Goal: Information Seeking & Learning: Learn about a topic

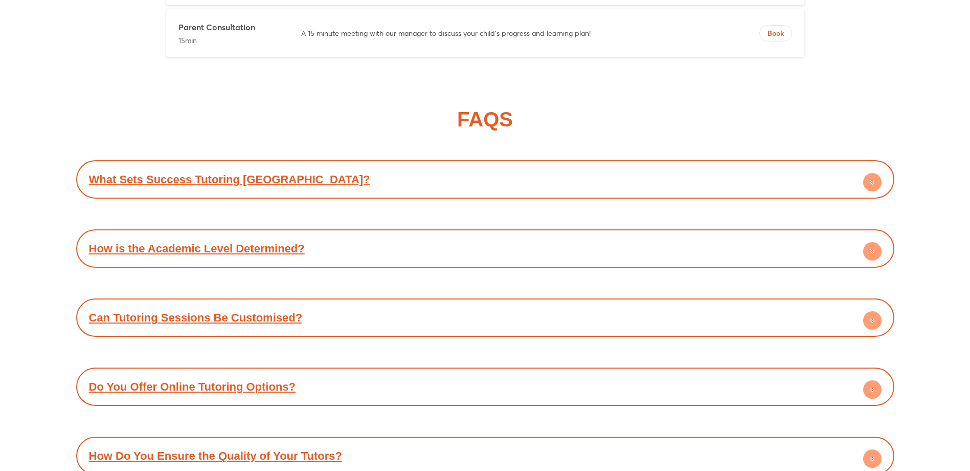
scroll to position [5351, 0]
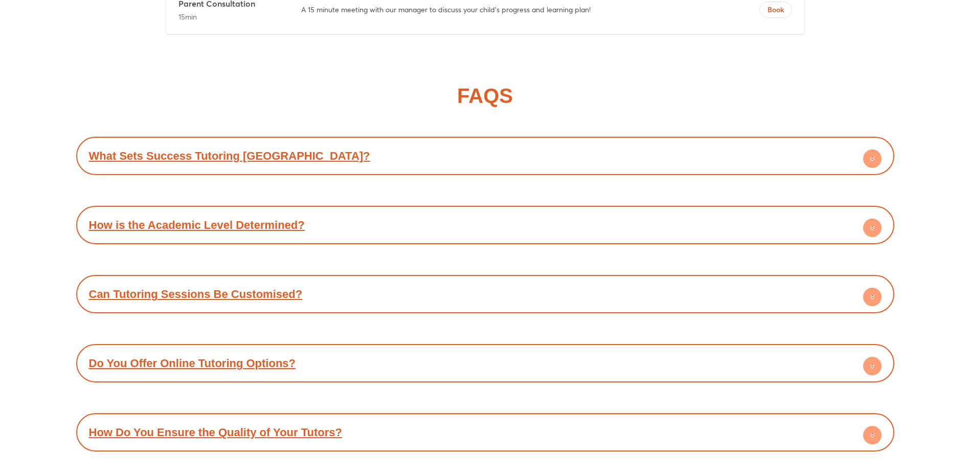
click at [258, 228] on link "How is the Academic Level Determined?" at bounding box center [197, 224] width 216 height 13
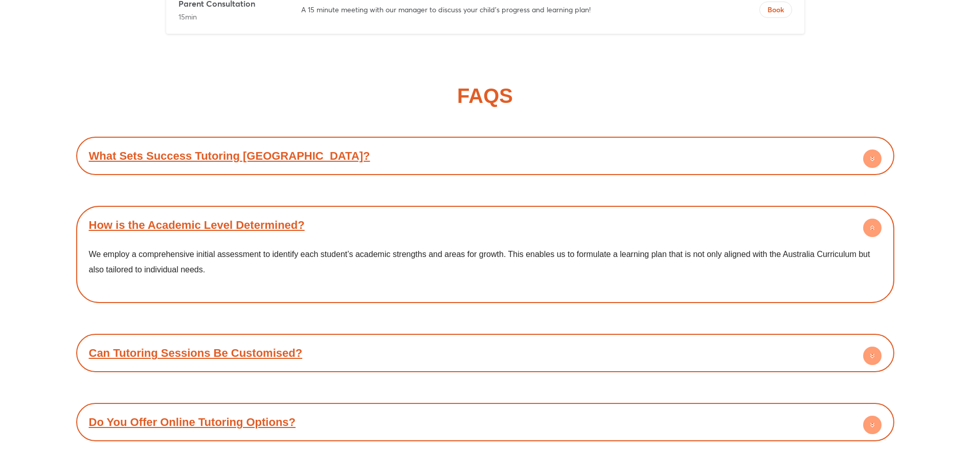
click at [258, 228] on link "How is the Academic Level Determined?" at bounding box center [197, 224] width 216 height 13
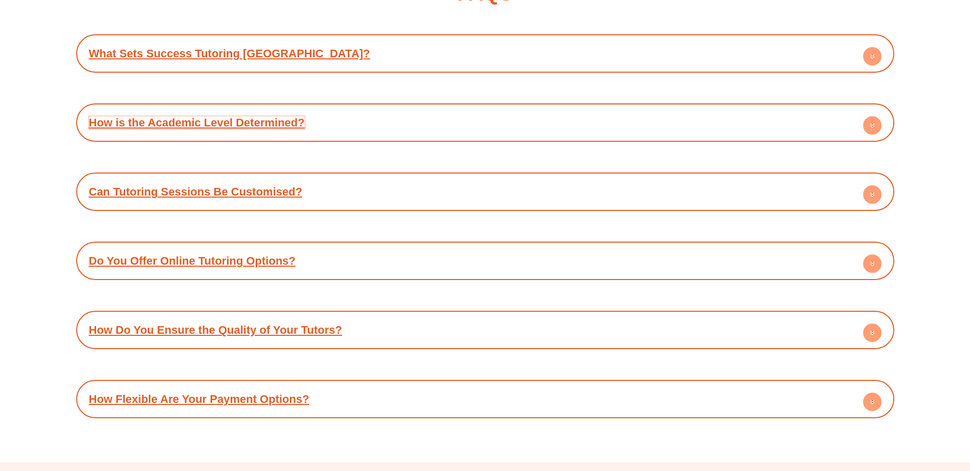
scroll to position [5505, 0]
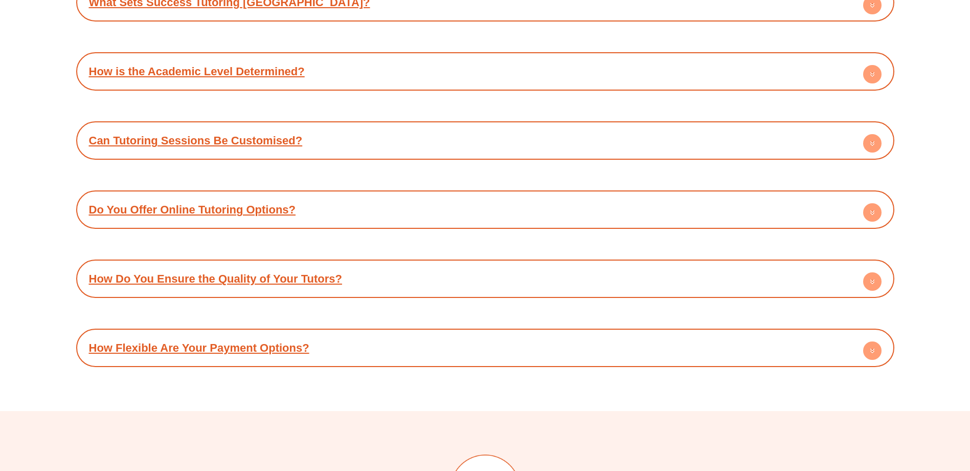
click at [281, 216] on link "Do You Offer Online Tutoring Options?" at bounding box center [192, 209] width 207 height 13
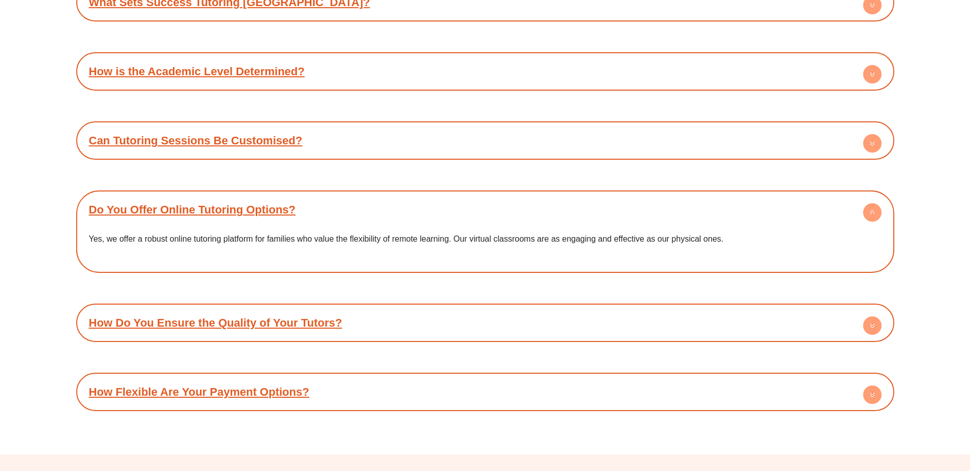
click at [280, 205] on link "Do You Offer Online Tutoring Options?" at bounding box center [192, 209] width 207 height 13
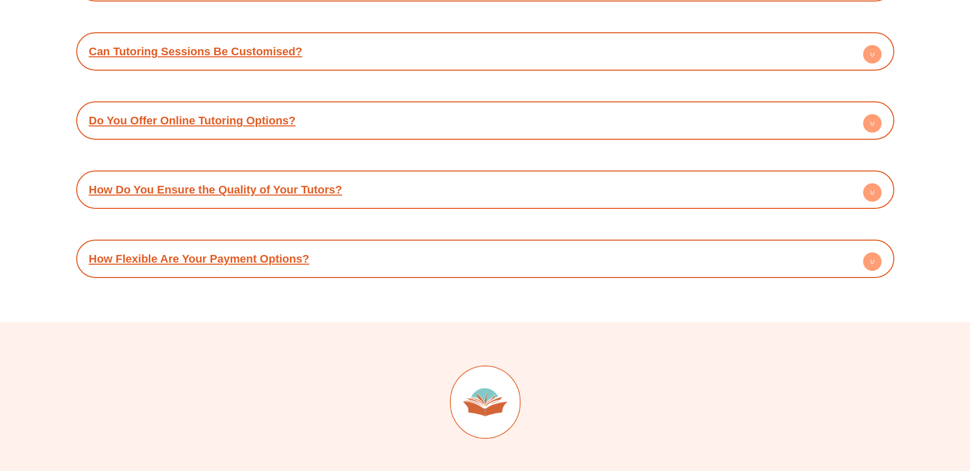
scroll to position [5607, 0]
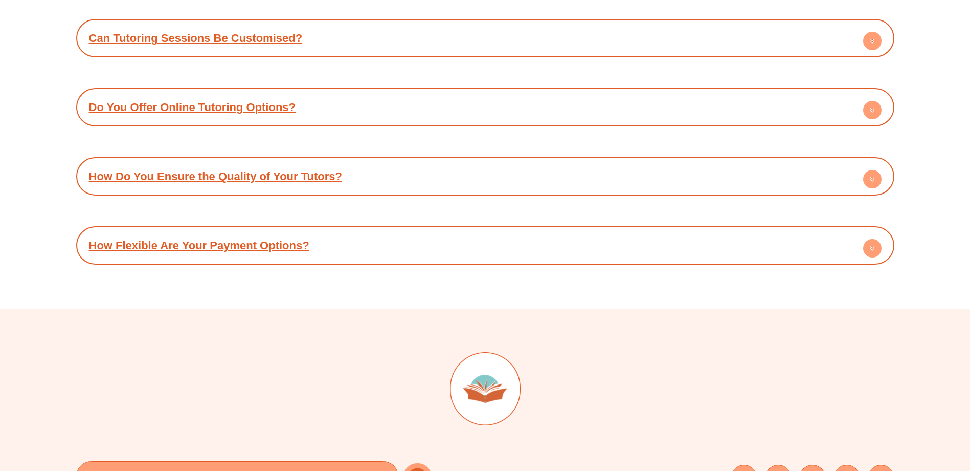
click at [279, 249] on link "How Flexible Are Your Payment Options?" at bounding box center [199, 245] width 220 height 13
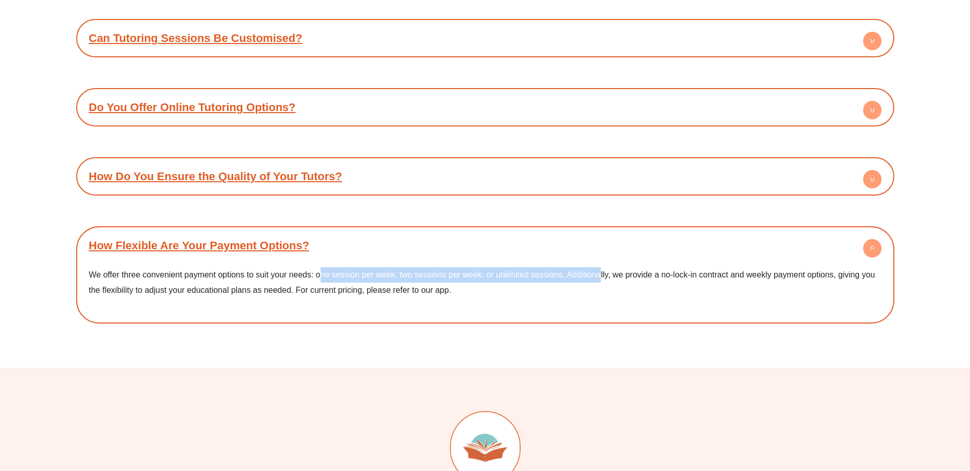
drag, startPoint x: 401, startPoint y: 268, endPoint x: 601, endPoint y: 268, distance: 200.0
click at [601, 268] on p "We offer three convenient payment options to suit your needs: one session per w…" at bounding box center [485, 282] width 793 height 30
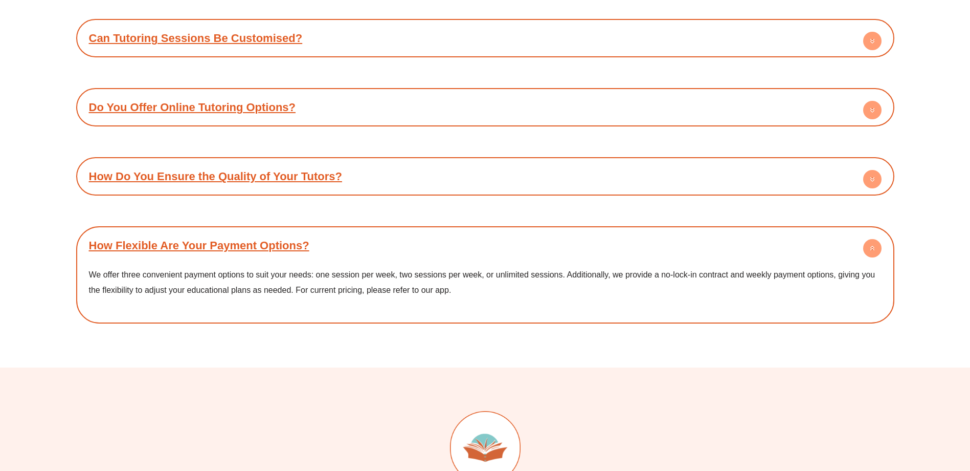
drag, startPoint x: 601, startPoint y: 268, endPoint x: 526, endPoint y: 292, distance: 78.9
click at [526, 292] on p "We offer three convenient payment options to suit your needs: one session per w…" at bounding box center [485, 282] width 793 height 30
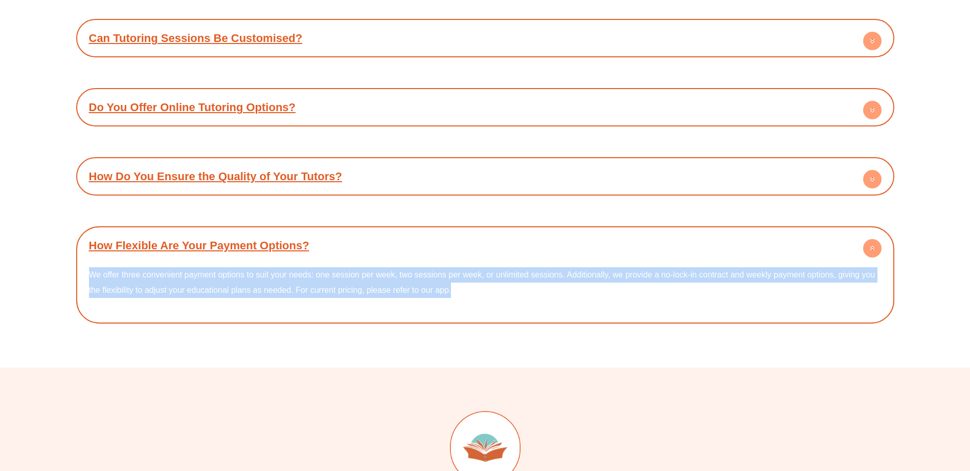
drag, startPoint x: 515, startPoint y: 296, endPoint x: 527, endPoint y: 252, distance: 45.8
click at [527, 252] on div "How Flexible Are Your Payment Options? We offer three convenient payment option…" at bounding box center [485, 274] width 808 height 87
drag, startPoint x: 527, startPoint y: 252, endPoint x: 532, endPoint y: 257, distance: 7.6
click at [528, 249] on div "How Flexible Are Your Payment Options?" at bounding box center [485, 245] width 808 height 28
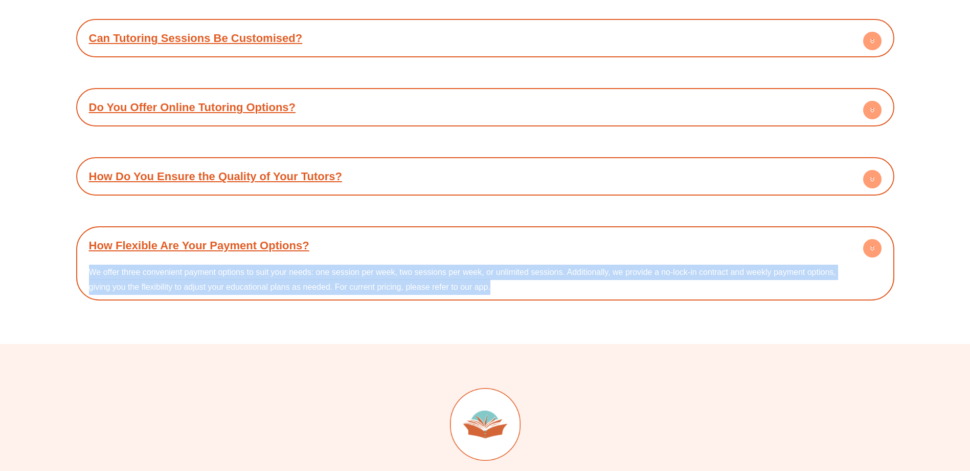
click at [534, 280] on div "FAQS What Sets Success [GEOGRAPHIC_DATA]? Our unique blend of inspirational tea…" at bounding box center [485, 65] width 818 height 558
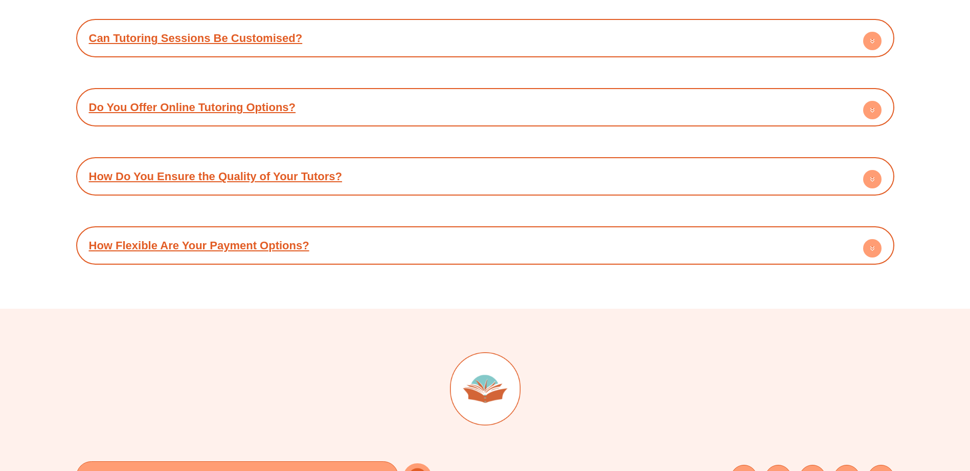
click at [507, 253] on div "How Flexible Are Your Payment Options?" at bounding box center [485, 245] width 808 height 28
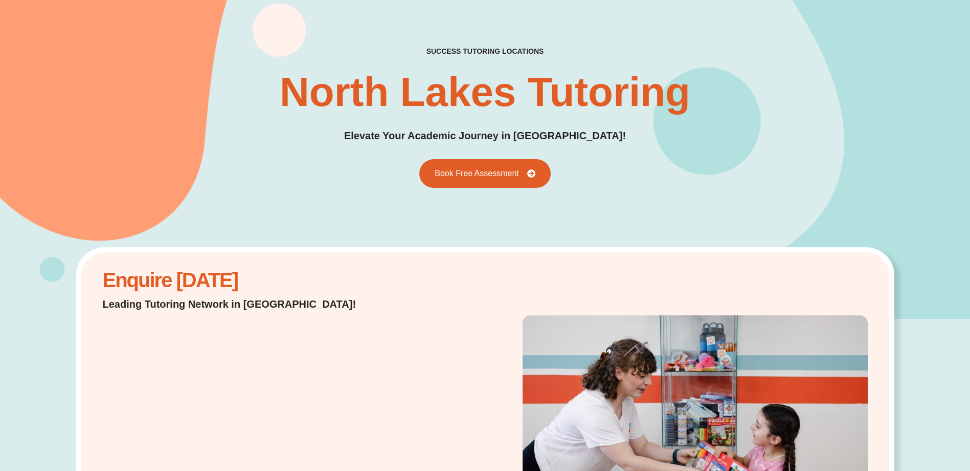
scroll to position [0, 0]
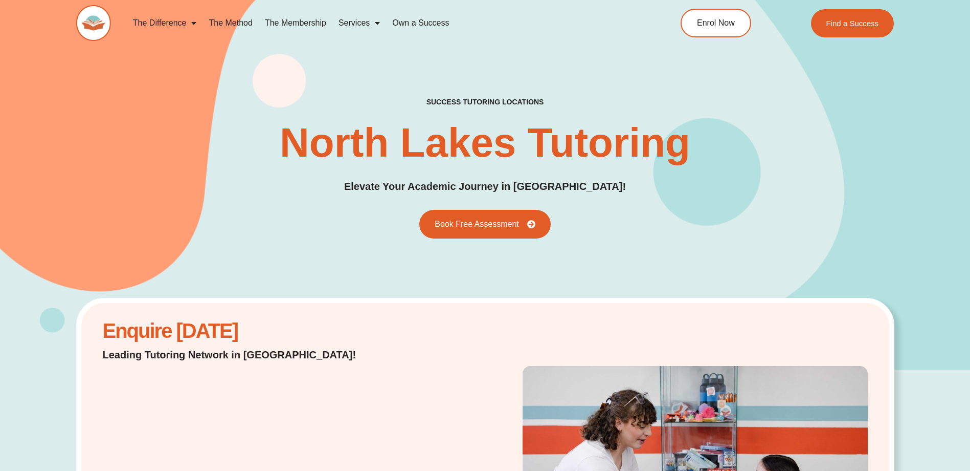
click at [287, 26] on link "The Membership" at bounding box center [296, 23] width 74 height 24
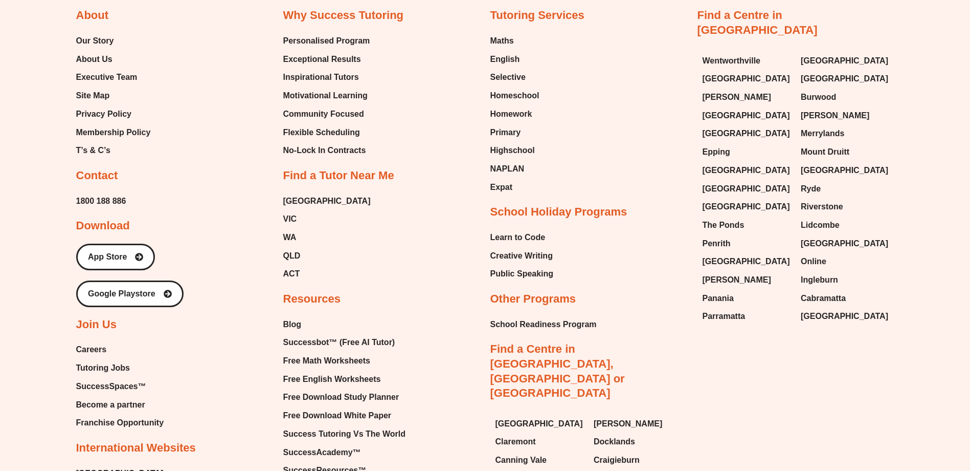
scroll to position [2813, 0]
